Goal: Task Accomplishment & Management: Complete application form

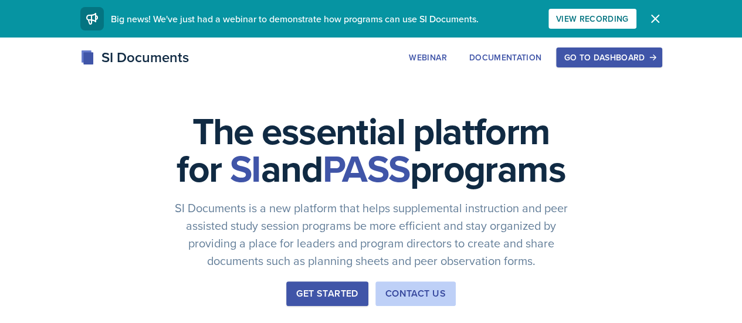
click at [654, 53] on div "Go to Dashboard" at bounding box center [609, 57] width 90 height 9
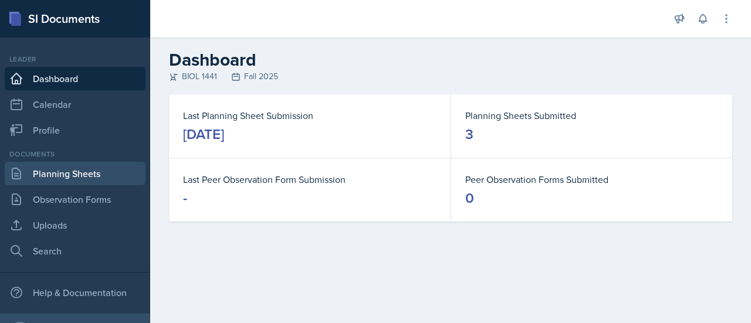
click at [95, 181] on link "Planning Sheets" at bounding box center [75, 173] width 141 height 23
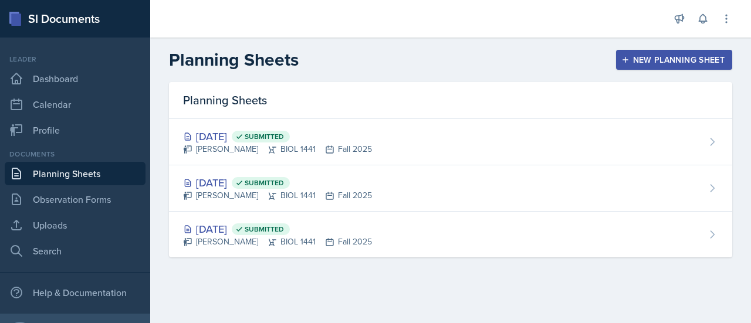
click at [662, 59] on div "New Planning Sheet" at bounding box center [674, 59] width 101 height 9
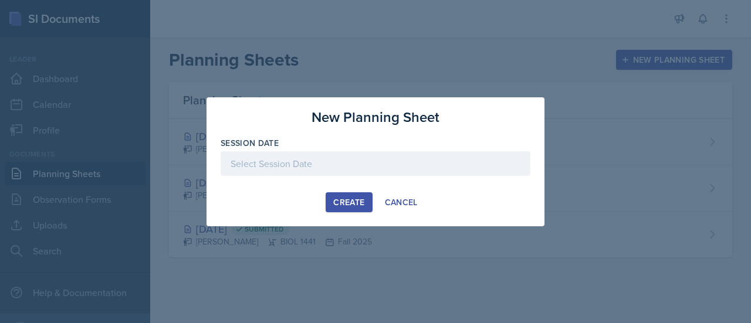
click at [299, 167] on div at bounding box center [376, 163] width 310 height 25
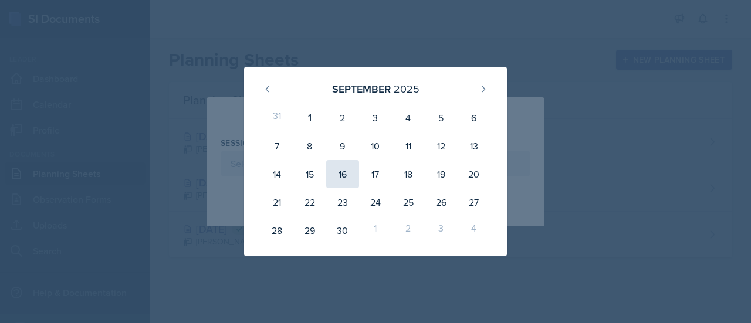
click at [344, 179] on div "16" at bounding box center [342, 174] width 33 height 28
type input "[DATE]"
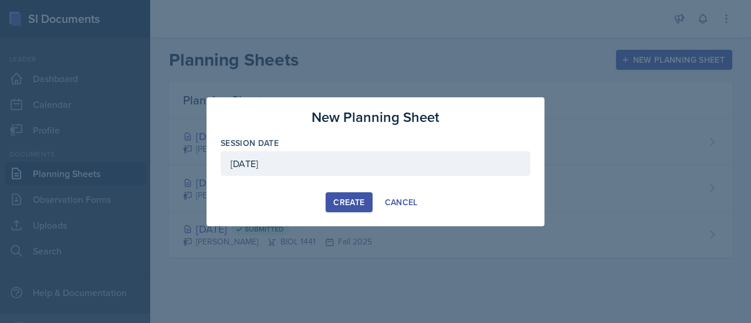
click at [344, 194] on button "Create" at bounding box center [349, 202] width 46 height 20
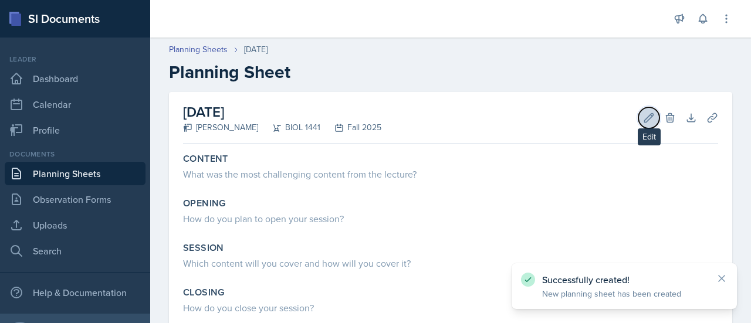
click at [643, 118] on icon at bounding box center [649, 118] width 12 height 12
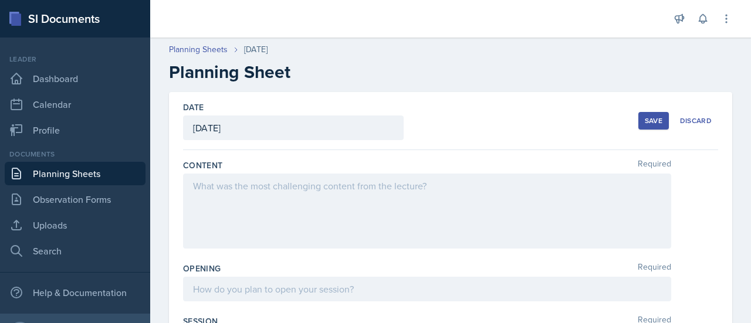
click at [313, 137] on div "[DATE]" at bounding box center [293, 128] width 221 height 25
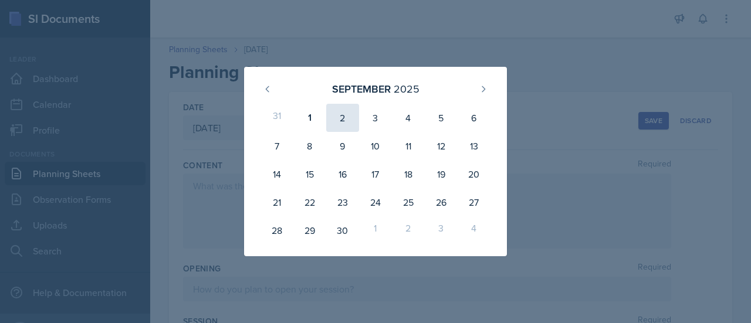
click at [337, 121] on div "2" at bounding box center [342, 118] width 33 height 28
type input "[DATE]"
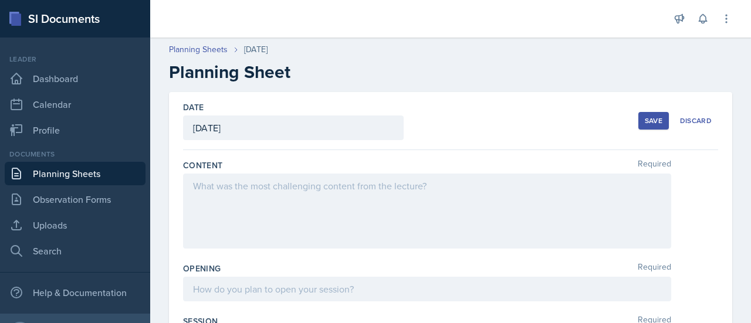
click at [638, 121] on button "Save" at bounding box center [653, 121] width 31 height 18
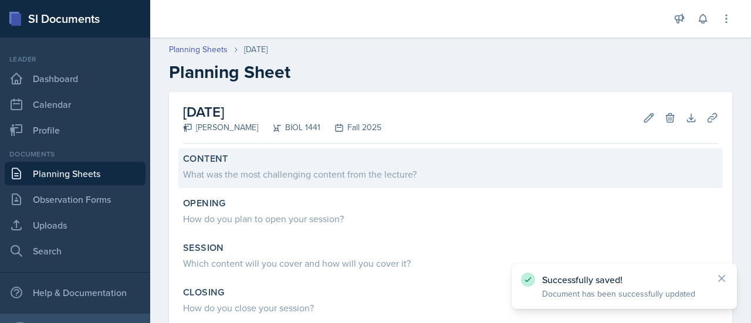
click at [271, 174] on div "What was the most challenging content from the lecture?" at bounding box center [450, 174] width 535 height 14
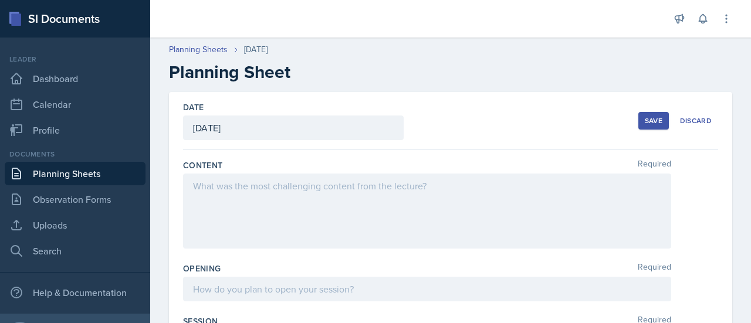
click at [257, 194] on div at bounding box center [427, 211] width 488 height 75
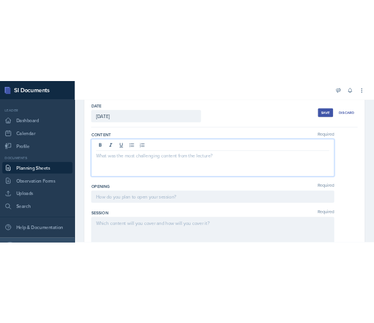
scroll to position [73, 0]
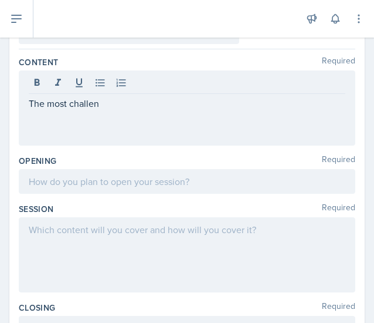
click at [118, 114] on div "The most challen" at bounding box center [187, 107] width 337 height 75
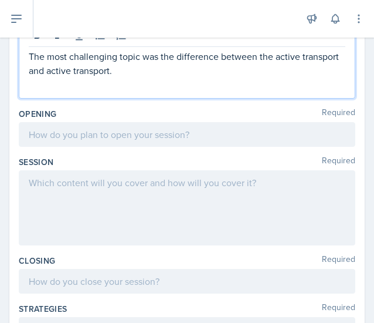
scroll to position [141, 0]
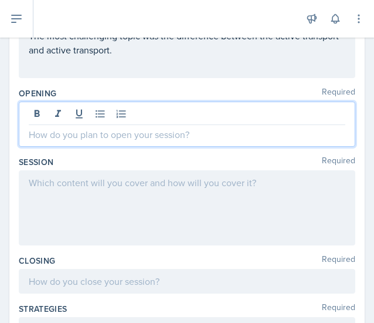
click at [76, 132] on p at bounding box center [187, 134] width 317 height 14
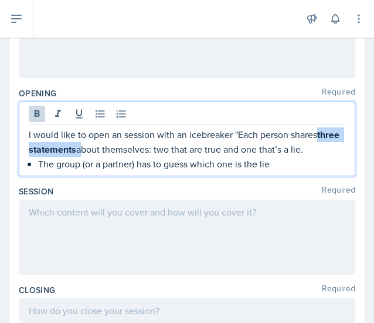
drag, startPoint x: 102, startPoint y: 150, endPoint x: 16, endPoint y: 147, distance: 85.7
click at [16, 147] on div "Date [DATE] [DATE] 31 1 2 3 4 5 6 7 8 9 10 11 12 13 14 15 16 17 18 19 20 21 22 …" at bounding box center [186, 290] width 355 height 715
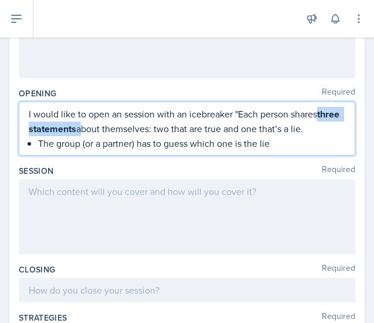
scroll to position [120, 0]
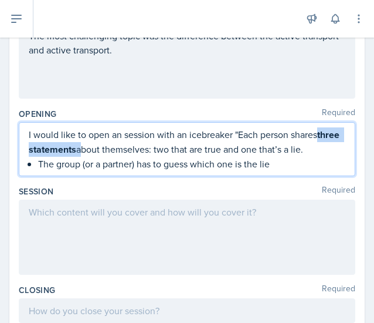
click at [103, 150] on p "I would like to open an session with an icebreaker "Each person shares three st…" at bounding box center [187, 141] width 317 height 29
drag, startPoint x: 100, startPoint y: 148, endPoint x: 25, endPoint y: 143, distance: 75.3
click at [25, 143] on div "I would like to open an session with an icebreaker "Each person shares three st…" at bounding box center [187, 149] width 337 height 54
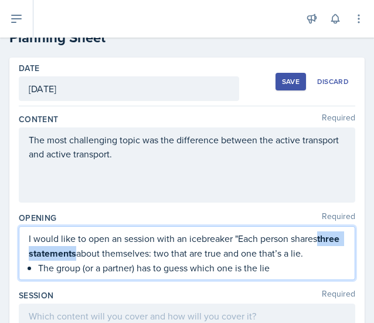
scroll to position [0, 0]
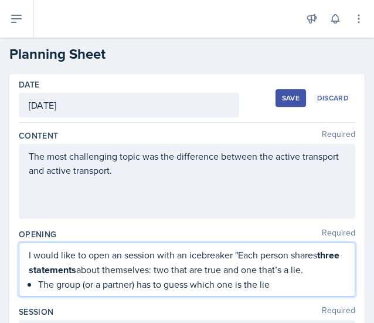
click at [283, 277] on p "The group (or a partner) has to guess which one is the lie" at bounding box center [191, 284] width 307 height 14
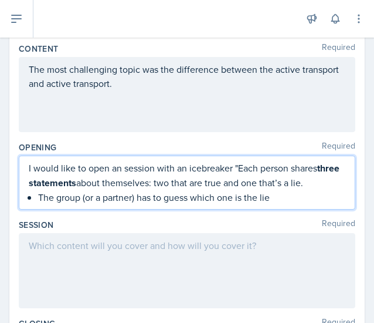
scroll to position [78, 0]
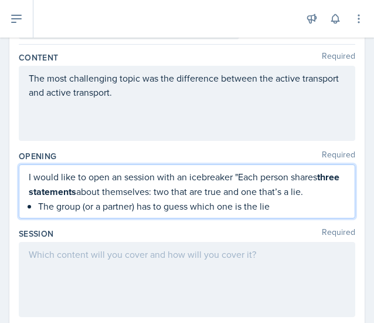
click at [100, 192] on strong "three statements" at bounding box center [185, 184] width 313 height 28
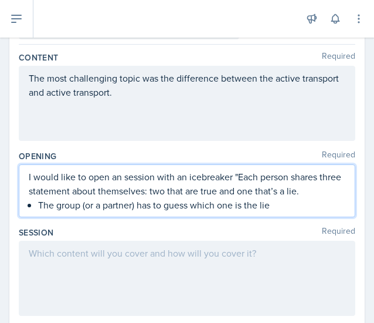
click at [40, 205] on p "The group (or a partner) has to guess which one is the lie" at bounding box center [191, 205] width 307 height 14
click at [36, 205] on div "I would like to open an session with an icebreaker "Each person shares three st…" at bounding box center [187, 191] width 317 height 42
click at [127, 204] on p "The group (or a partner) has to guess which one is the lie" at bounding box center [187, 205] width 317 height 14
click at [224, 206] on p "The group has to guess which one is the lie" at bounding box center [187, 205] width 317 height 14
click at [73, 205] on p "The group has to guess which one is the lie" at bounding box center [187, 205] width 317 height 14
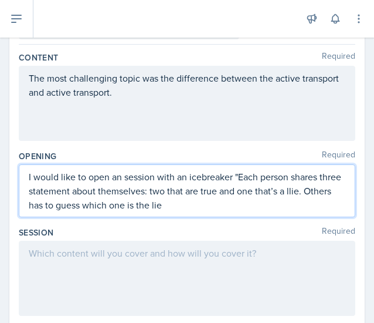
click at [202, 201] on p "I would like to open an session with an icebreaker "Each person shares three st…" at bounding box center [187, 191] width 317 height 42
click at [318, 192] on p "I would like to open an session with an icebreaker "Each person shares three st…" at bounding box center [187, 191] width 317 height 42
click at [210, 209] on p "I would like to open an session with an icebreaker "Each person shares three st…" at bounding box center [187, 191] width 317 height 42
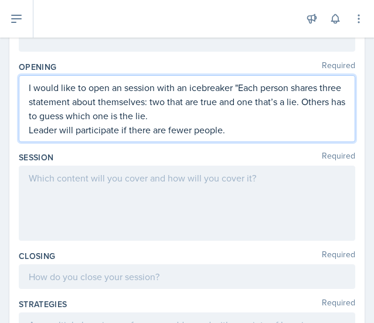
scroll to position [168, 0]
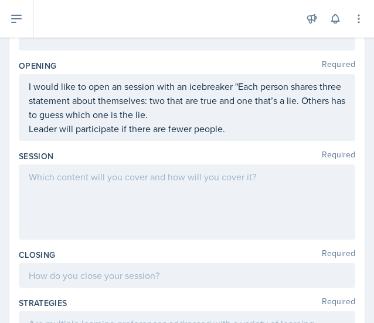
click at [113, 183] on div at bounding box center [187, 201] width 337 height 75
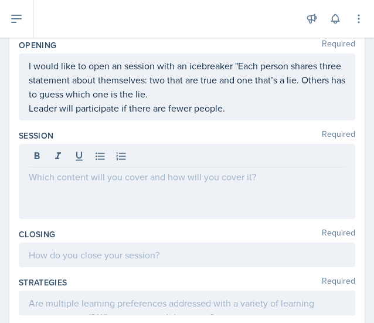
click at [95, 188] on div at bounding box center [187, 181] width 337 height 75
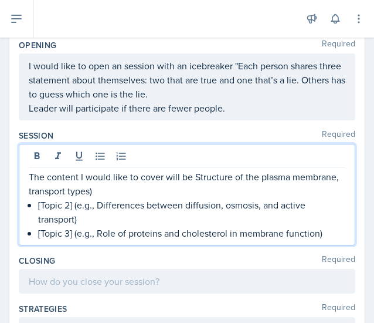
click at [190, 176] on p "The content I would like to cover will be Structure of the plasma membrane, tra…" at bounding box center [187, 184] width 317 height 28
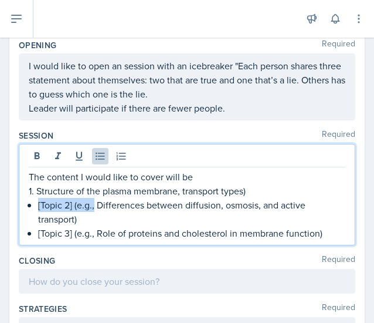
drag, startPoint x: 95, startPoint y: 207, endPoint x: 18, endPoint y: 201, distance: 77.7
click at [18, 201] on div "Date [DATE] [DATE] 31 1 2 3 4 5 6 7 8 9 10 11 12 13 14 15 16 17 18 19 20 21 22 …" at bounding box center [186, 251] width 355 height 733
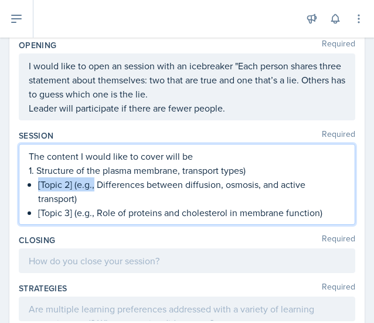
scroll to position [168, 0]
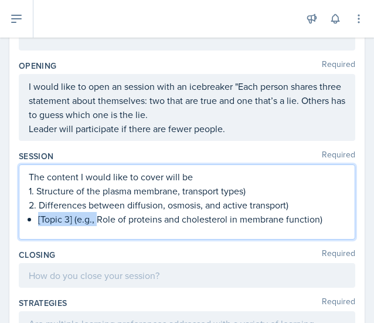
drag, startPoint x: 96, startPoint y: 220, endPoint x: 12, endPoint y: 217, distance: 83.9
click at [12, 217] on div "Date [DATE] [DATE] 31 1 2 3 4 5 6 7 8 9 10 11 12 13 14 15 16 17 18 19 20 21 22 …" at bounding box center [186, 259] width 355 height 707
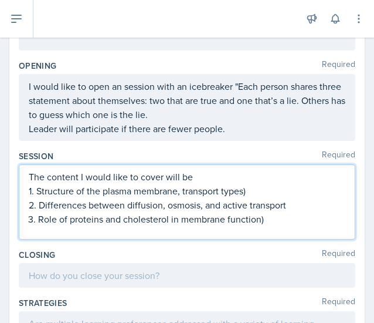
click at [194, 178] on p "The content I would like to cover will be" at bounding box center [187, 177] width 317 height 14
click at [270, 221] on p "Role of proteins and cholesterol in membrane function)" at bounding box center [191, 219] width 307 height 14
click at [246, 188] on p "1. Structure of the plasma membrane, transport types)" at bounding box center [187, 191] width 317 height 14
click at [266, 220] on p "Role of proteins and cholesterol in membrane function" at bounding box center [191, 219] width 307 height 14
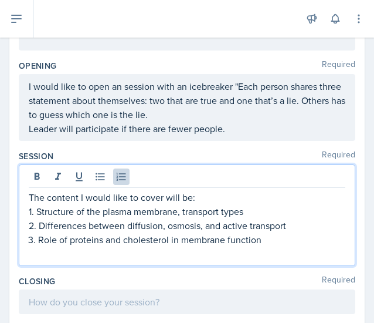
scroll to position [189, 0]
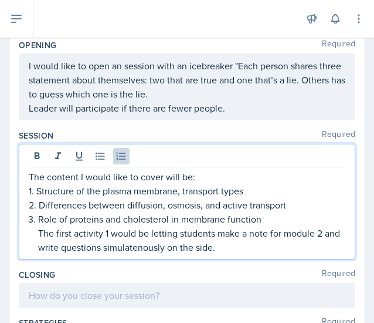
click at [154, 245] on p "The first activity 1 would be letting students make a note for module 2 and wri…" at bounding box center [191, 240] width 307 height 28
click at [246, 245] on p "The first activity 1 would be letting students make a note for module 2 and wri…" at bounding box center [191, 240] width 307 height 28
click at [160, 246] on p "The first activity 1 would be letting students make a note for module 2 and wri…" at bounding box center [191, 240] width 307 height 28
click at [188, 249] on p "The first activity 1 would be letting students make a note for module 2 and wri…" at bounding box center [191, 240] width 307 height 28
click at [174, 243] on p "The first activity 1 would be letting students make a note for module 2 and wri…" at bounding box center [191, 240] width 307 height 28
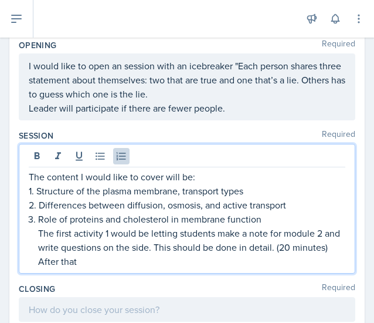
click at [77, 254] on p "The first activity 1 would be letting students make a note for module 2 and wri…" at bounding box center [191, 240] width 307 height 28
click at [86, 268] on p "After that" at bounding box center [191, 261] width 307 height 14
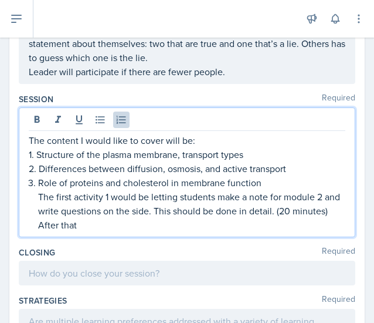
scroll to position [226, 0]
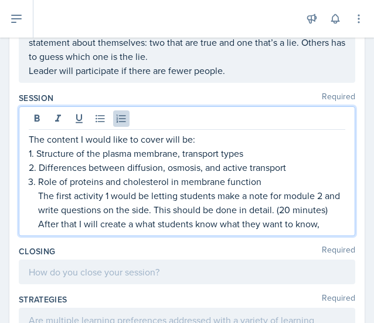
click at [216, 231] on p "After that I will create a what students know what they want to know," at bounding box center [191, 223] width 307 height 14
click at [329, 231] on p "After that I will create a what students know, what they want to know," at bounding box center [191, 223] width 307 height 14
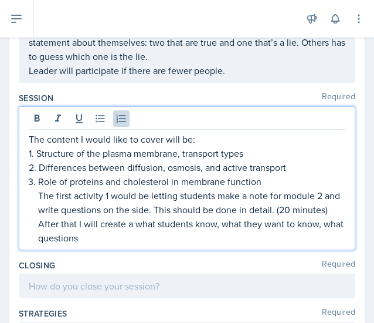
click at [194, 241] on p "After that I will create a what students know, what they want to know, what que…" at bounding box center [191, 230] width 307 height 28
click at [128, 245] on p "After that I will create a what students they know, what they want to know, wha…" at bounding box center [191, 230] width 307 height 28
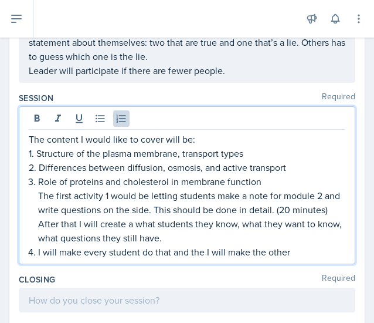
click at [38, 259] on li "I will make every student do that and the I will make the other" at bounding box center [191, 252] width 307 height 14
click at [307, 259] on p "I will make every student do that and the I will make the other" at bounding box center [191, 252] width 307 height 14
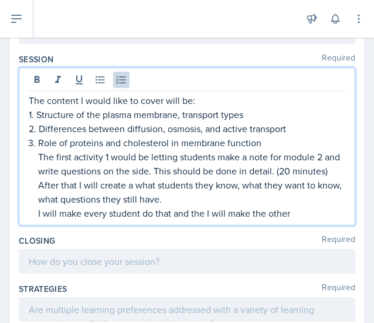
scroll to position [267, 0]
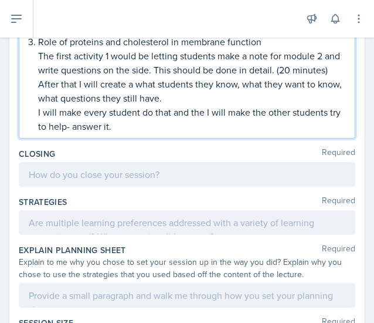
click at [121, 181] on p at bounding box center [187, 174] width 317 height 14
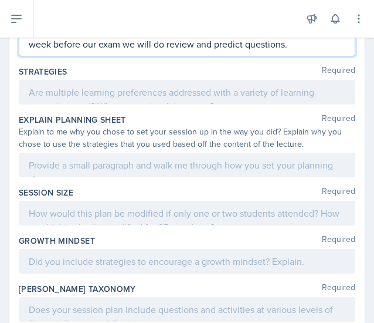
scroll to position [516, 0]
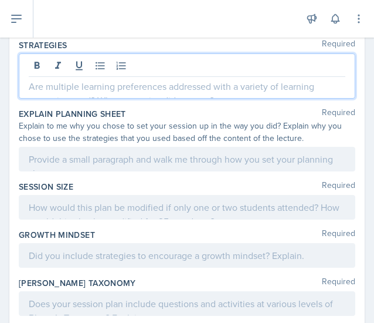
click at [194, 93] on p at bounding box center [187, 86] width 317 height 14
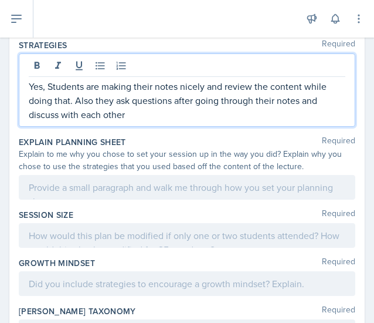
click at [96, 116] on p "Yes, Students are making their notes nicely and review the content while doing …" at bounding box center [187, 100] width 317 height 42
click at [133, 121] on p "Yes, Students are making their notes nicely and review the content while doing …" at bounding box center [187, 100] width 317 height 42
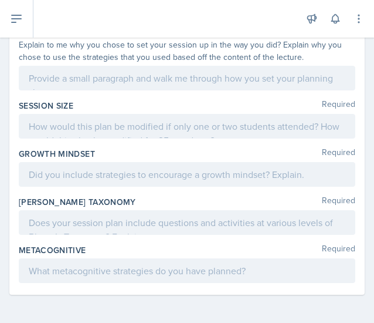
scroll to position [625, 0]
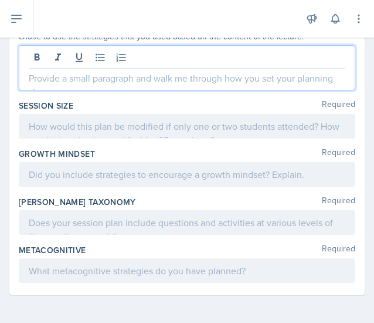
click at [62, 85] on p at bounding box center [187, 78] width 317 height 14
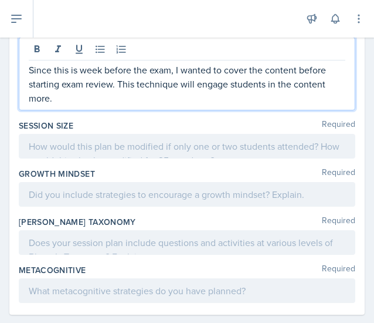
scroll to position [635, 0]
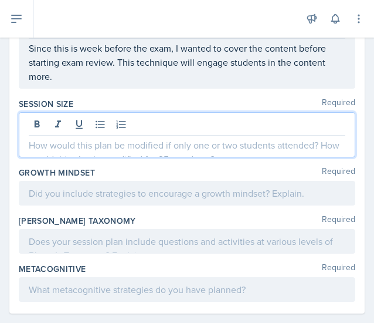
click at [92, 152] on p at bounding box center [187, 145] width 317 height 14
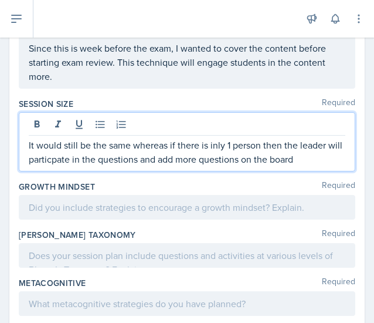
click at [66, 166] on p "It would still be the same whereas if there is inly 1 person then the leader wi…" at bounding box center [187, 152] width 317 height 28
click at [325, 166] on p "It would still be the same whereas if there is inly 1 person then the leader wi…" at bounding box center [187, 152] width 317 height 28
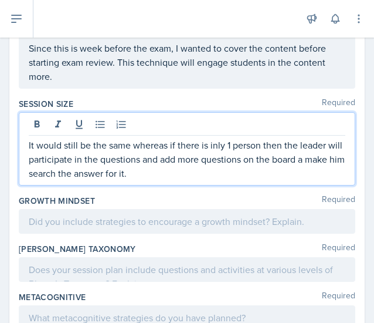
click at [69, 180] on p "It would still be the same whereas if there is inly 1 person then the leader wi…" at bounding box center [187, 159] width 317 height 42
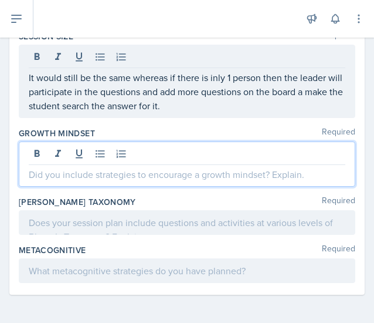
click at [145, 177] on p at bounding box center [187, 174] width 317 height 14
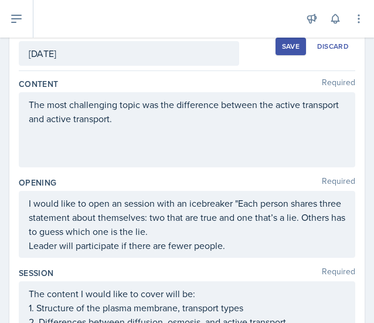
scroll to position [72, 0]
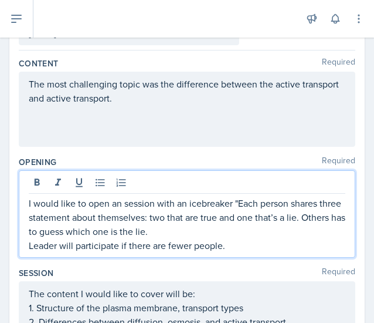
click at [29, 205] on p "I would like to open an session with an icebreaker "Each person shares three st…" at bounding box center [187, 217] width 317 height 42
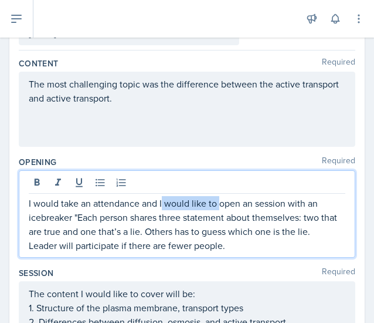
drag, startPoint x: 218, startPoint y: 204, endPoint x: 161, endPoint y: 205, distance: 56.3
click at [161, 205] on p "I would take an attendance and I would like to open an session with an icebreak…" at bounding box center [187, 217] width 317 height 42
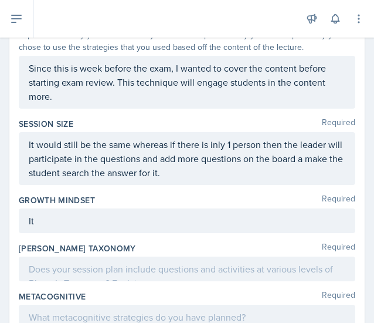
scroll to position [691, 0]
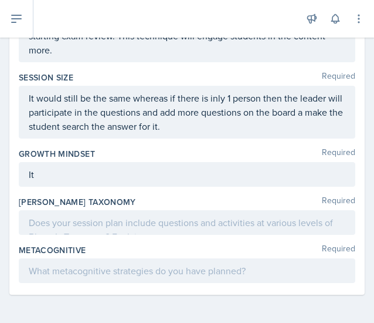
click at [84, 167] on div "It" at bounding box center [187, 174] width 337 height 25
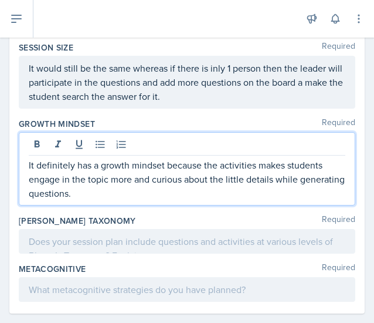
scroll to position [719, 0]
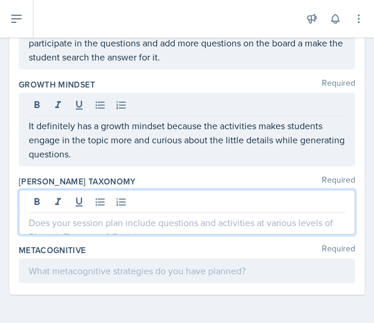
click at [150, 228] on p at bounding box center [187, 222] width 317 height 14
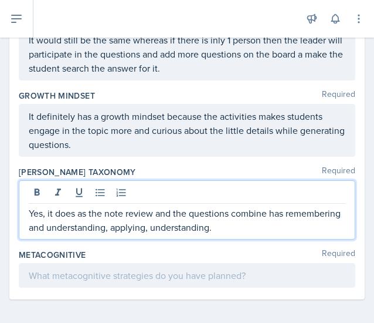
scroll to position [733, 0]
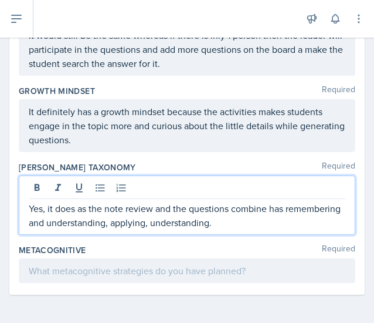
click at [76, 275] on p at bounding box center [187, 270] width 317 height 14
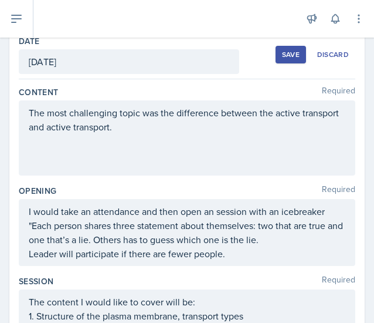
scroll to position [0, 0]
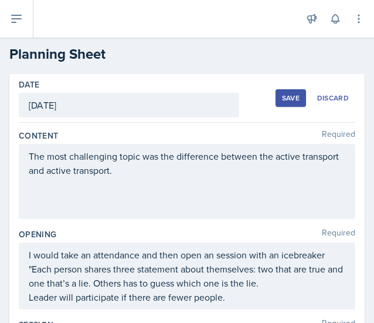
click at [286, 96] on div "Save" at bounding box center [291, 97] width 18 height 9
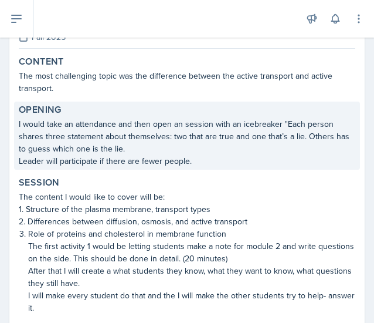
scroll to position [92, 0]
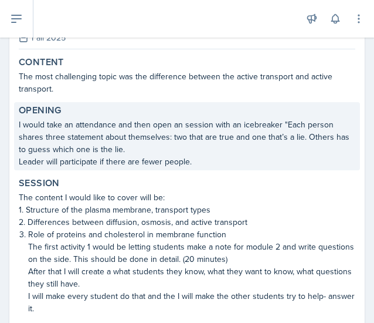
click at [204, 159] on p "Leader will participate if there are fewer people." at bounding box center [187, 161] width 337 height 12
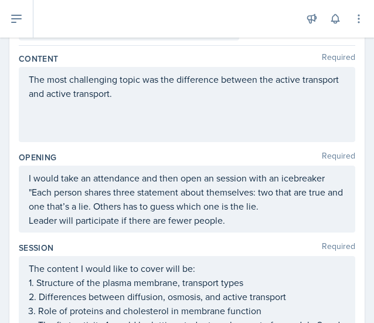
scroll to position [76, 0]
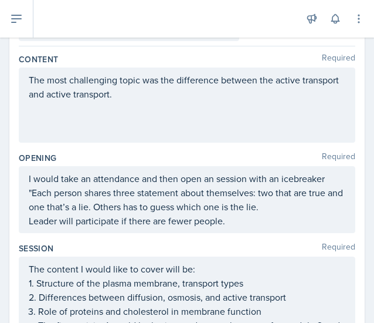
click at [246, 228] on div "I would take an attendance and then open an session with an icebreaker "Each pe…" at bounding box center [187, 199] width 337 height 67
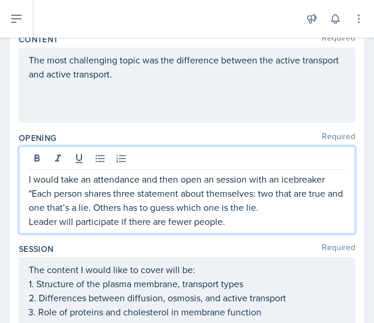
click at [245, 221] on p "Leader will participate if there are fewer people." at bounding box center [187, 221] width 317 height 14
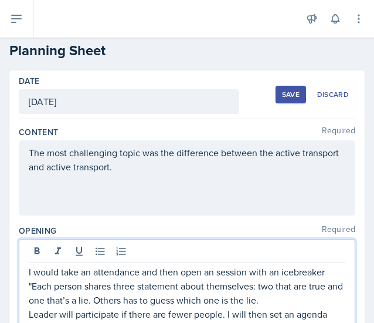
scroll to position [0, 0]
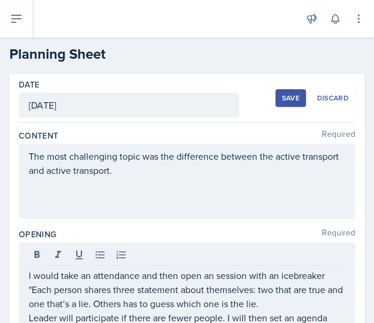
click at [282, 97] on div "Save" at bounding box center [291, 97] width 18 height 9
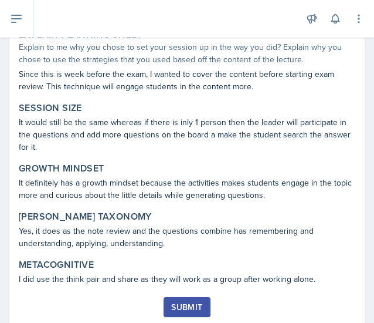
scroll to position [543, 0]
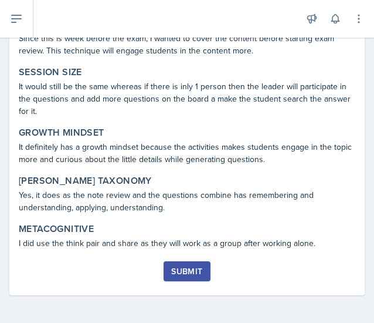
click at [181, 269] on div "Submit" at bounding box center [186, 270] width 31 height 9
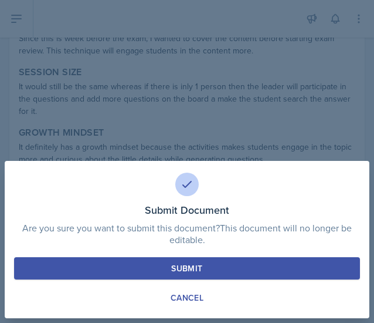
click at [195, 270] on div "Submit" at bounding box center [186, 268] width 31 height 12
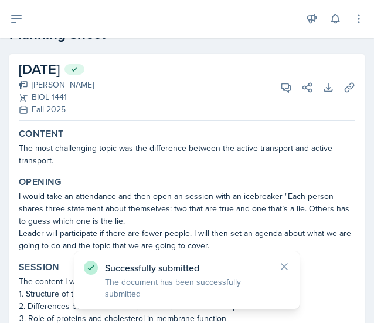
scroll to position [0, 0]
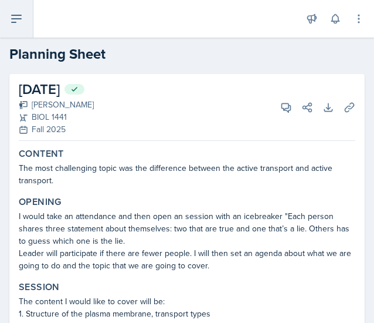
click at [30, 16] on button at bounding box center [16, 19] width 33 height 38
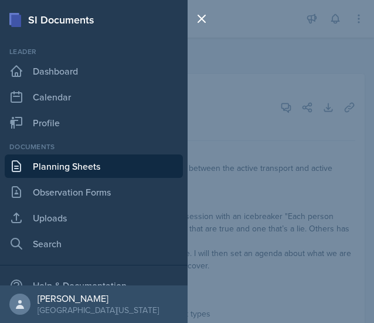
click at [74, 171] on link "Planning Sheets" at bounding box center [94, 165] width 178 height 23
